Goal: Task Accomplishment & Management: Use online tool/utility

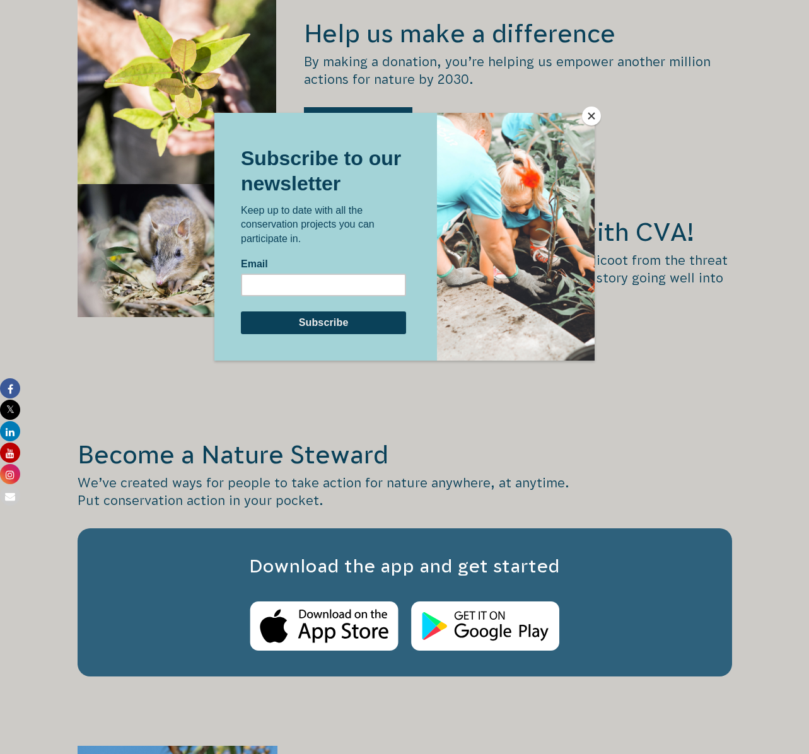
scroll to position [1741, 0]
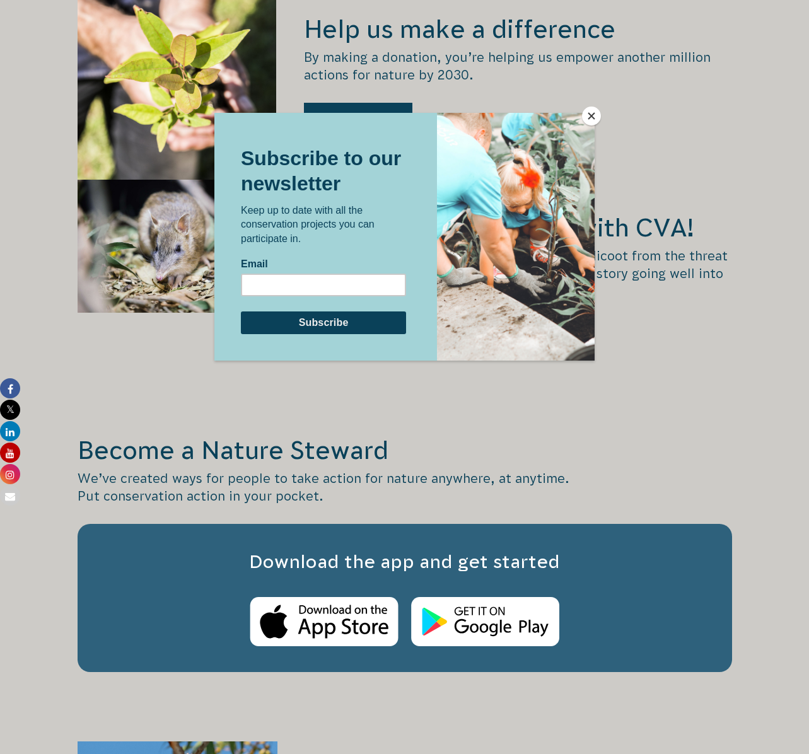
click at [593, 120] on button "Close" at bounding box center [591, 116] width 19 height 19
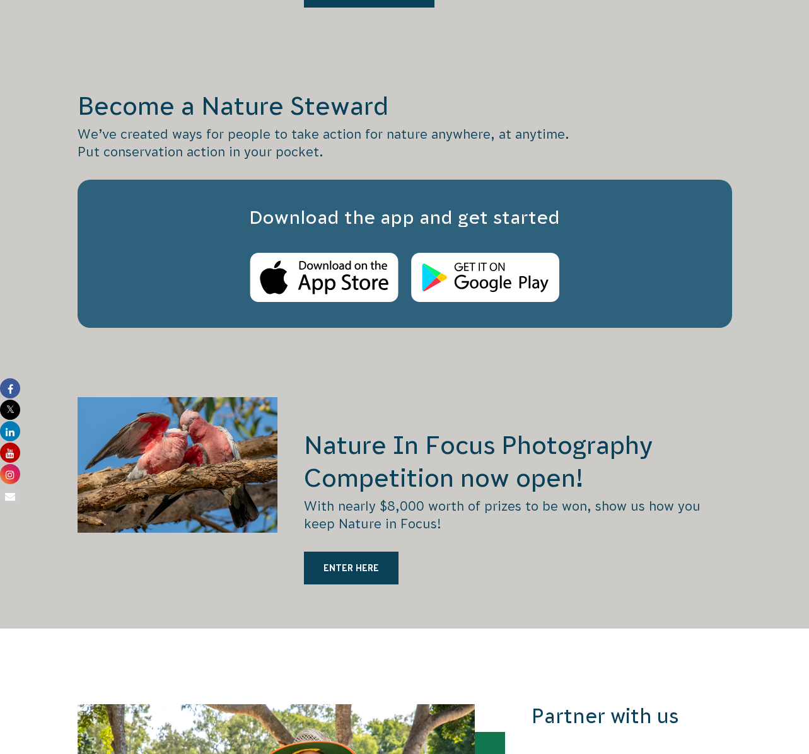
scroll to position [2270, 0]
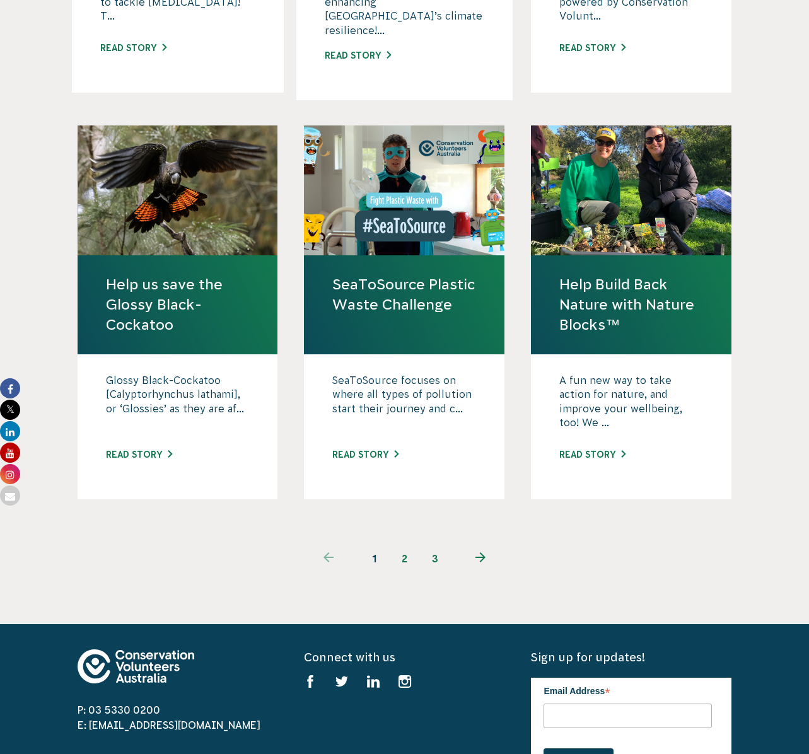
scroll to position [1190, 0]
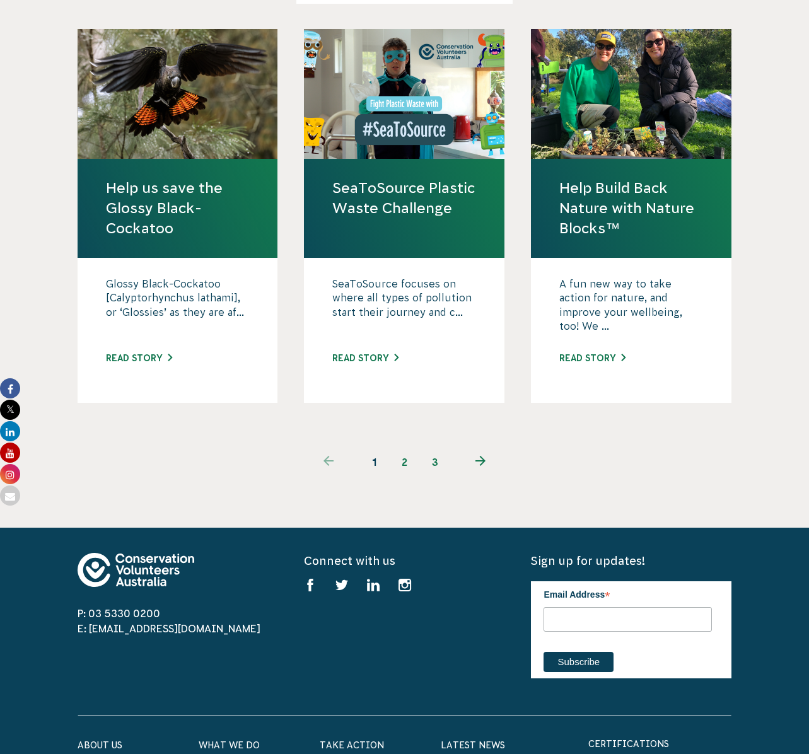
click at [401, 447] on link "2" at bounding box center [404, 462] width 30 height 30
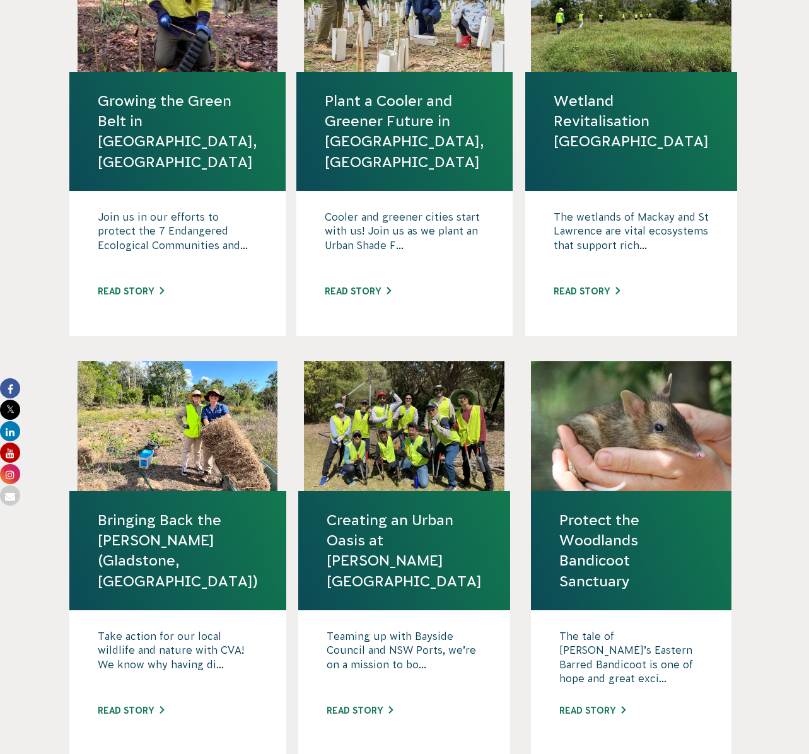
scroll to position [938, 0]
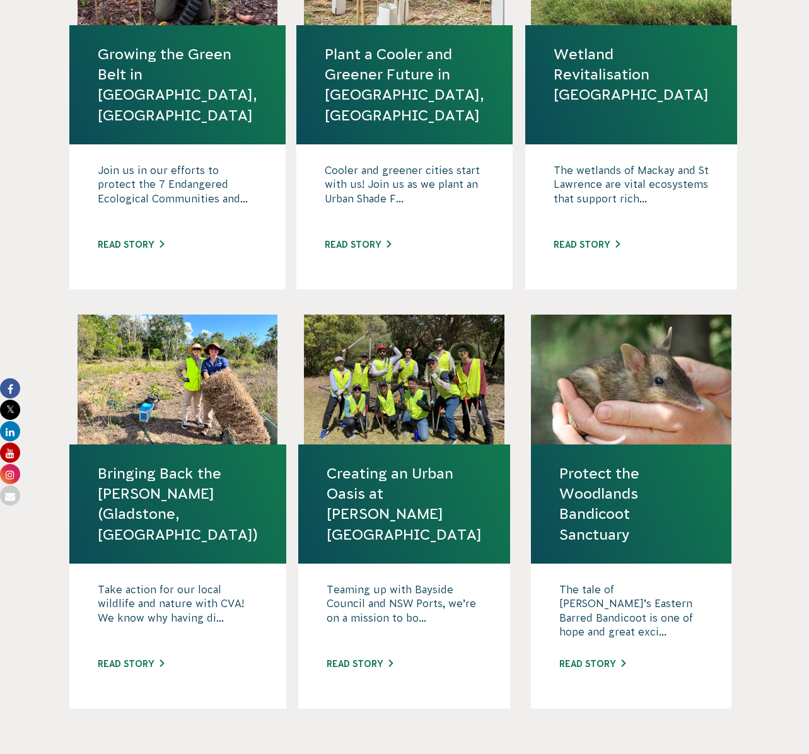
click at [437, 752] on link "3" at bounding box center [435, 767] width 30 height 30
click at [585, 624] on div "The tale of Victoria’s Eastern Barred Bandicoot is one of hope and great exci..…" at bounding box center [631, 635] width 200 height 145
drag, startPoint x: 585, startPoint y: 630, endPoint x: 571, endPoint y: 627, distance: 14.8
click at [582, 630] on div "The tale of Victoria’s Eastern Barred Bandicoot is one of hope and great exci..…" at bounding box center [631, 635] width 200 height 145
click at [573, 659] on link "Read story" at bounding box center [592, 664] width 66 height 10
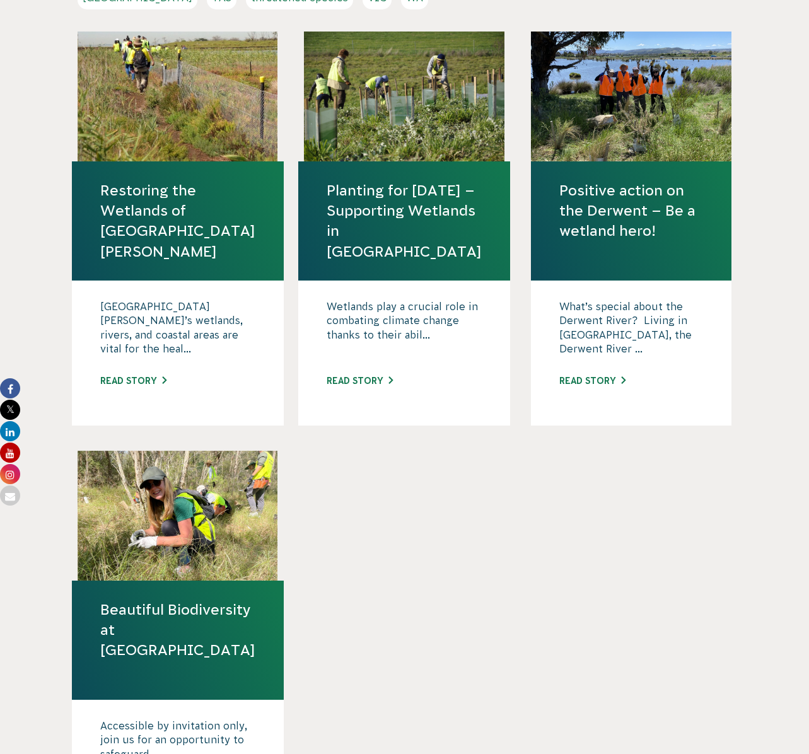
scroll to position [395, 0]
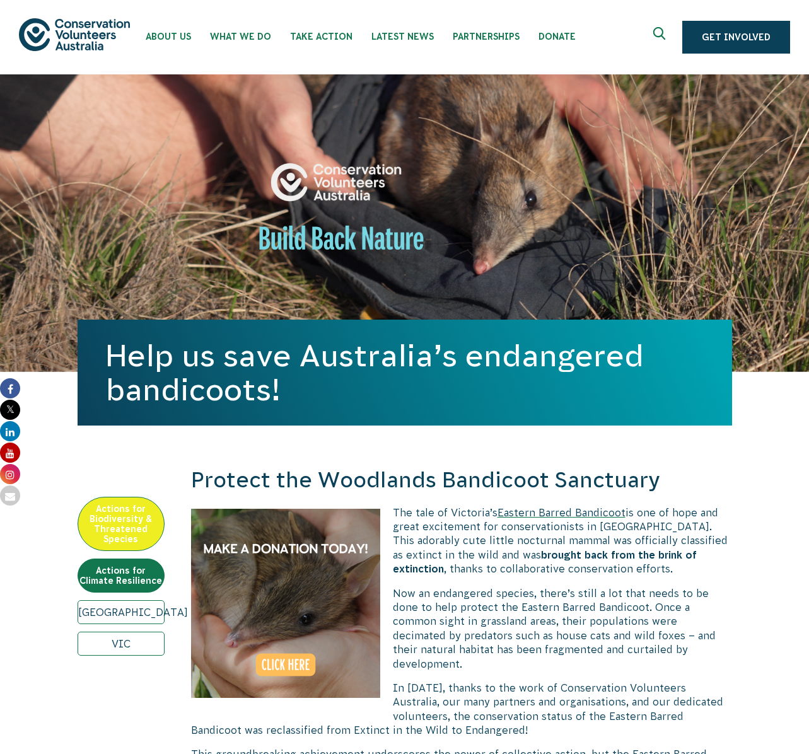
click at [510, 601] on span "Now an endangered species, there’s still a lot that needs to be done to help pr…" at bounding box center [554, 628] width 323 height 82
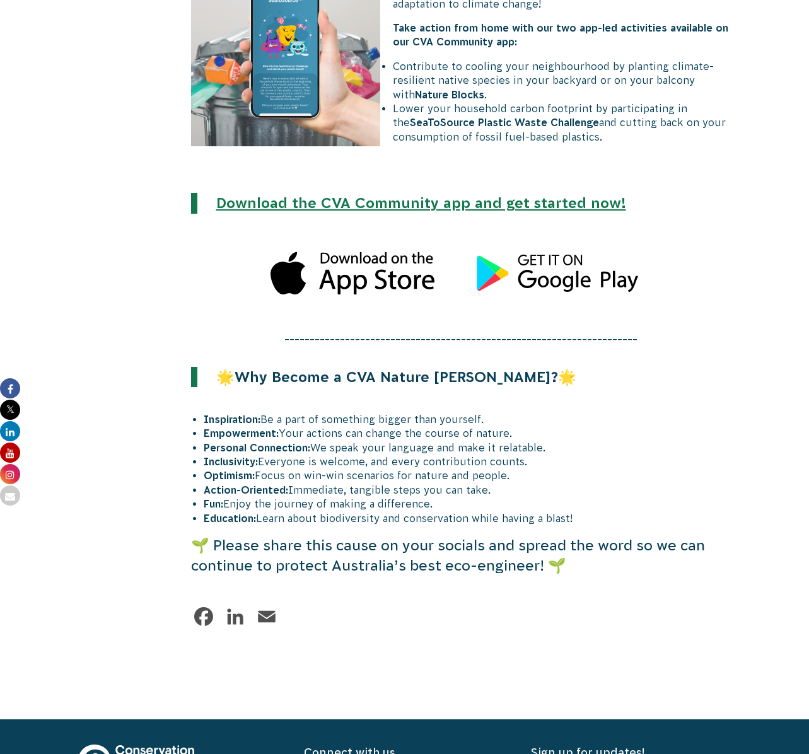
scroll to position [3702, 0]
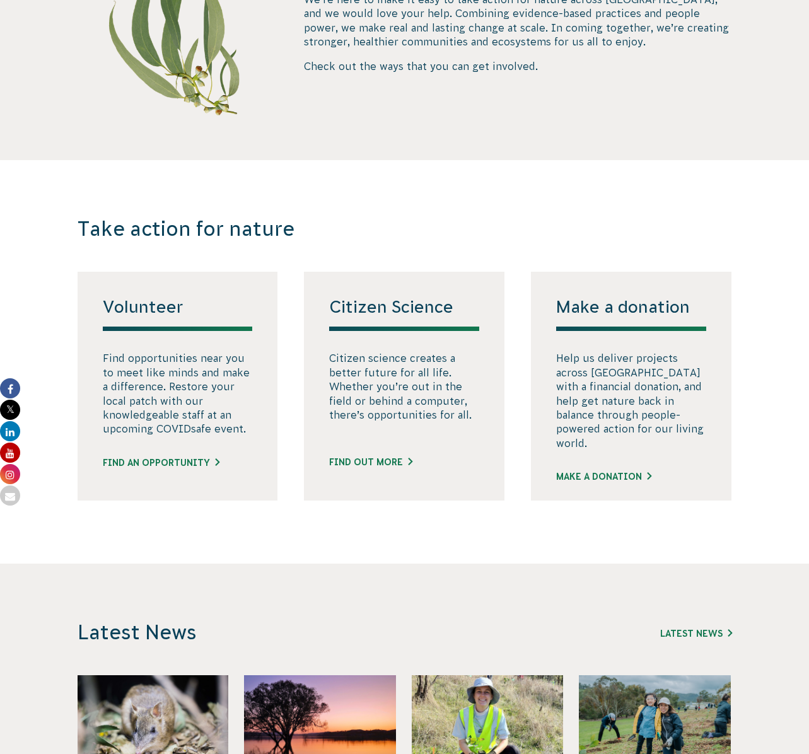
scroll to position [578, 0]
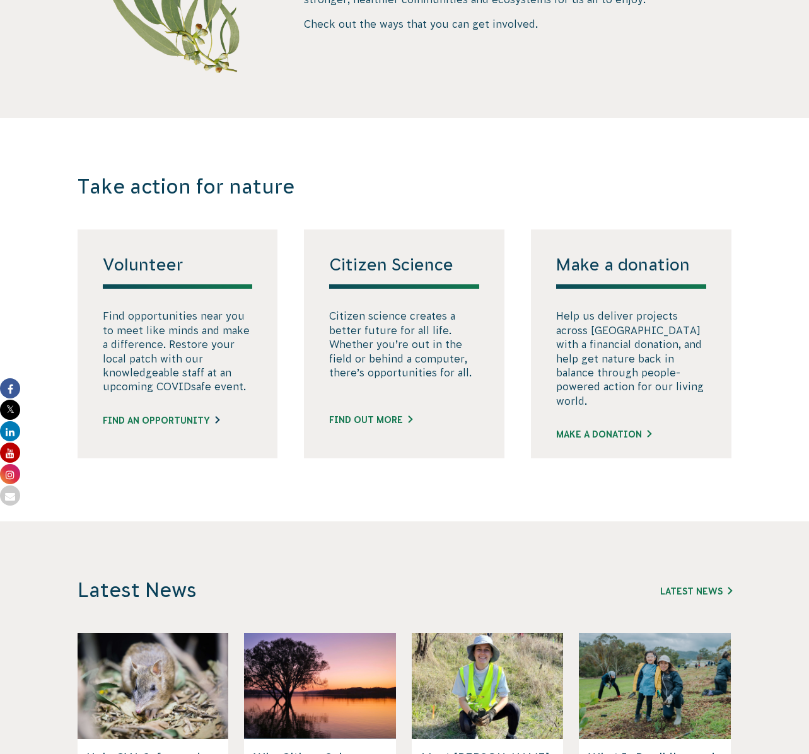
click at [180, 427] on link "Find an opportunity" at bounding box center [161, 420] width 117 height 13
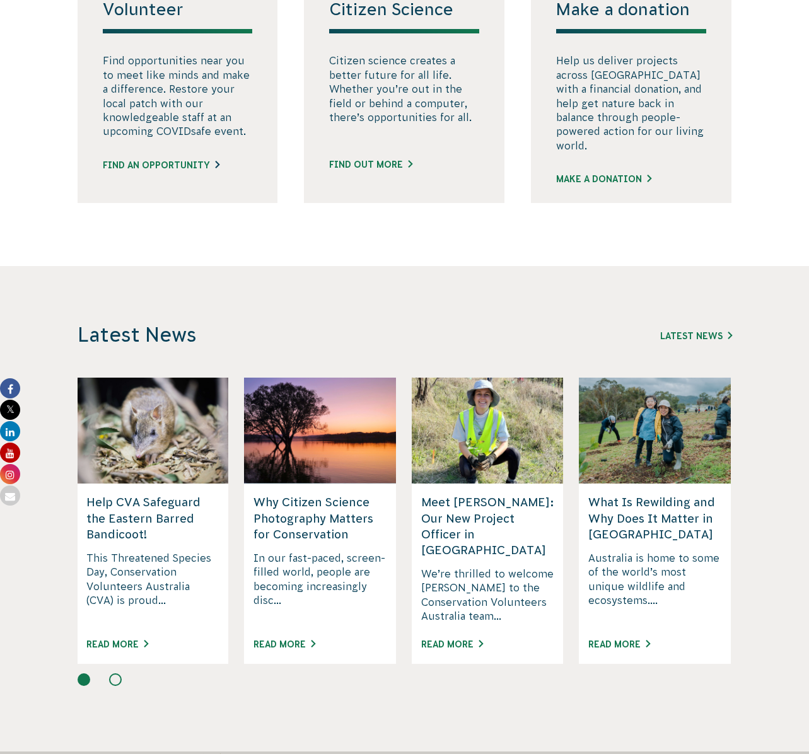
scroll to position [880, 0]
